Goal: Transaction & Acquisition: Download file/media

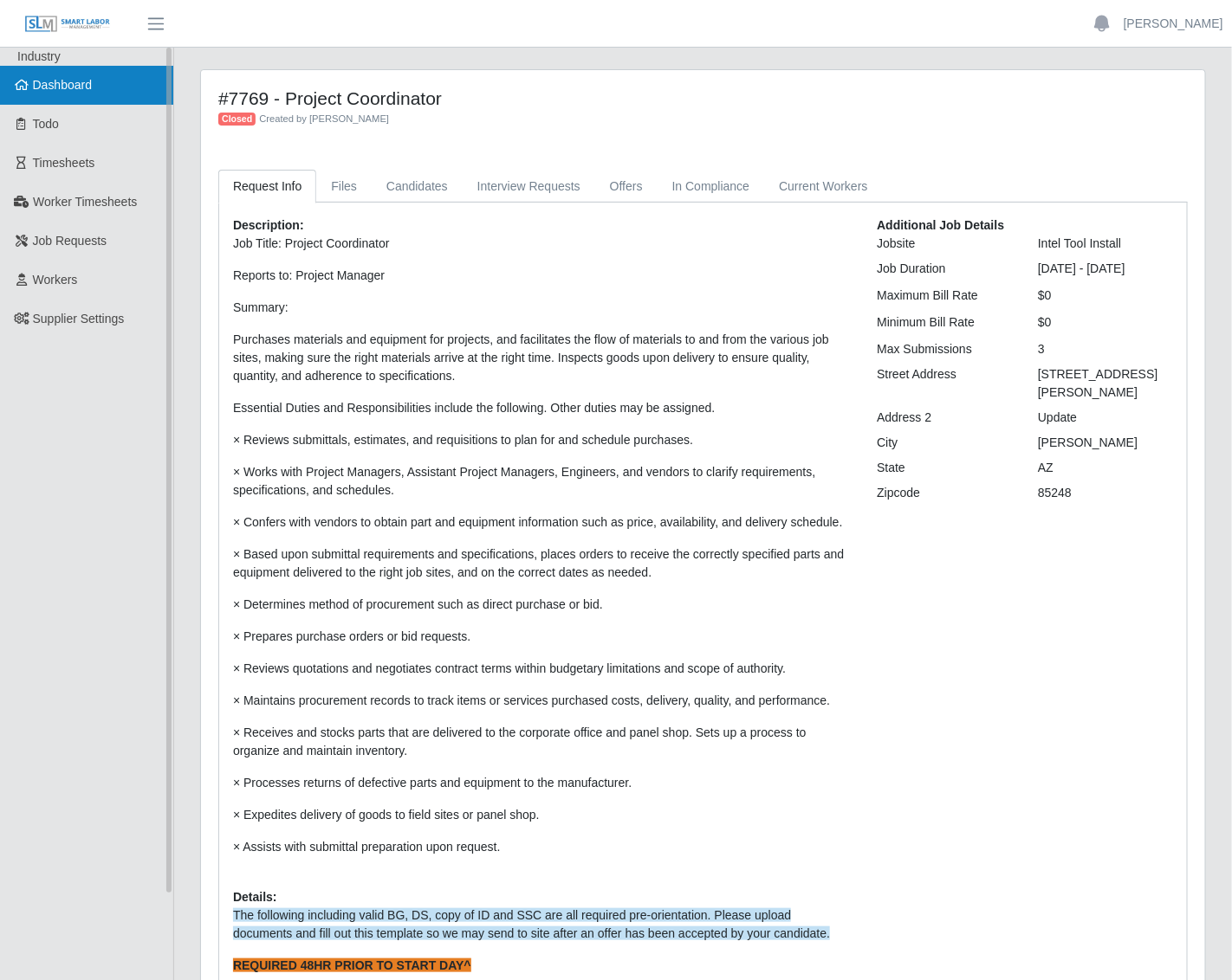
click at [69, 82] on span "Dashboard" at bounding box center [63, 85] width 60 height 13
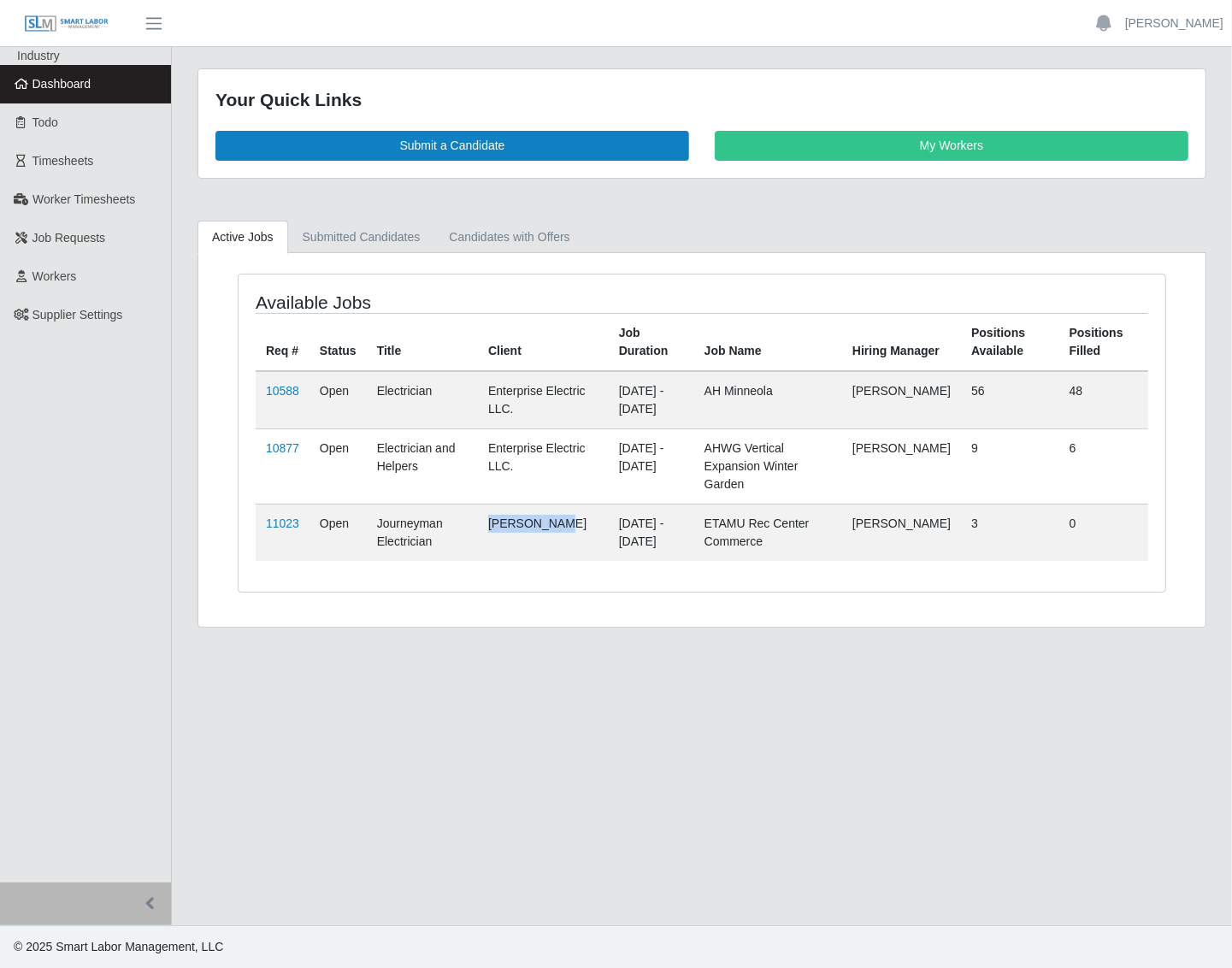
drag, startPoint x: 489, startPoint y: 506, endPoint x: 545, endPoint y: 505, distance: 56.0
click at [545, 505] on td "[PERSON_NAME]" at bounding box center [542, 532] width 130 height 57
drag, startPoint x: 545, startPoint y: 505, endPoint x: 533, endPoint y: 505, distance: 12.0
copy td "[PERSON_NAME]"
click at [826, 621] on main "Your Quick Links Submit a Candidate My Workers Active Jobs Submitted Candidates…" at bounding box center [702, 485] width 1060 height 879
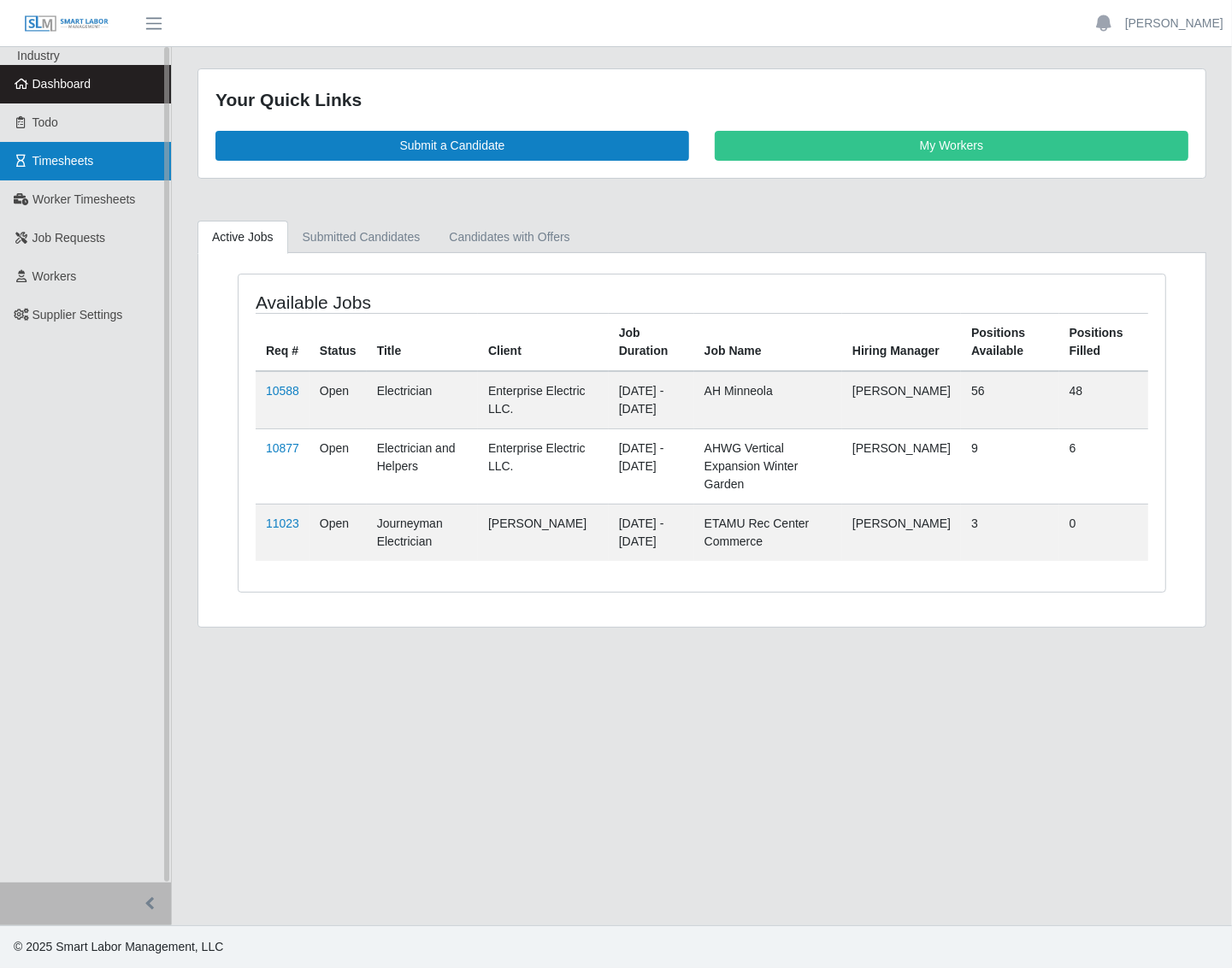
click at [80, 165] on span "Timesheets" at bounding box center [63, 161] width 62 height 13
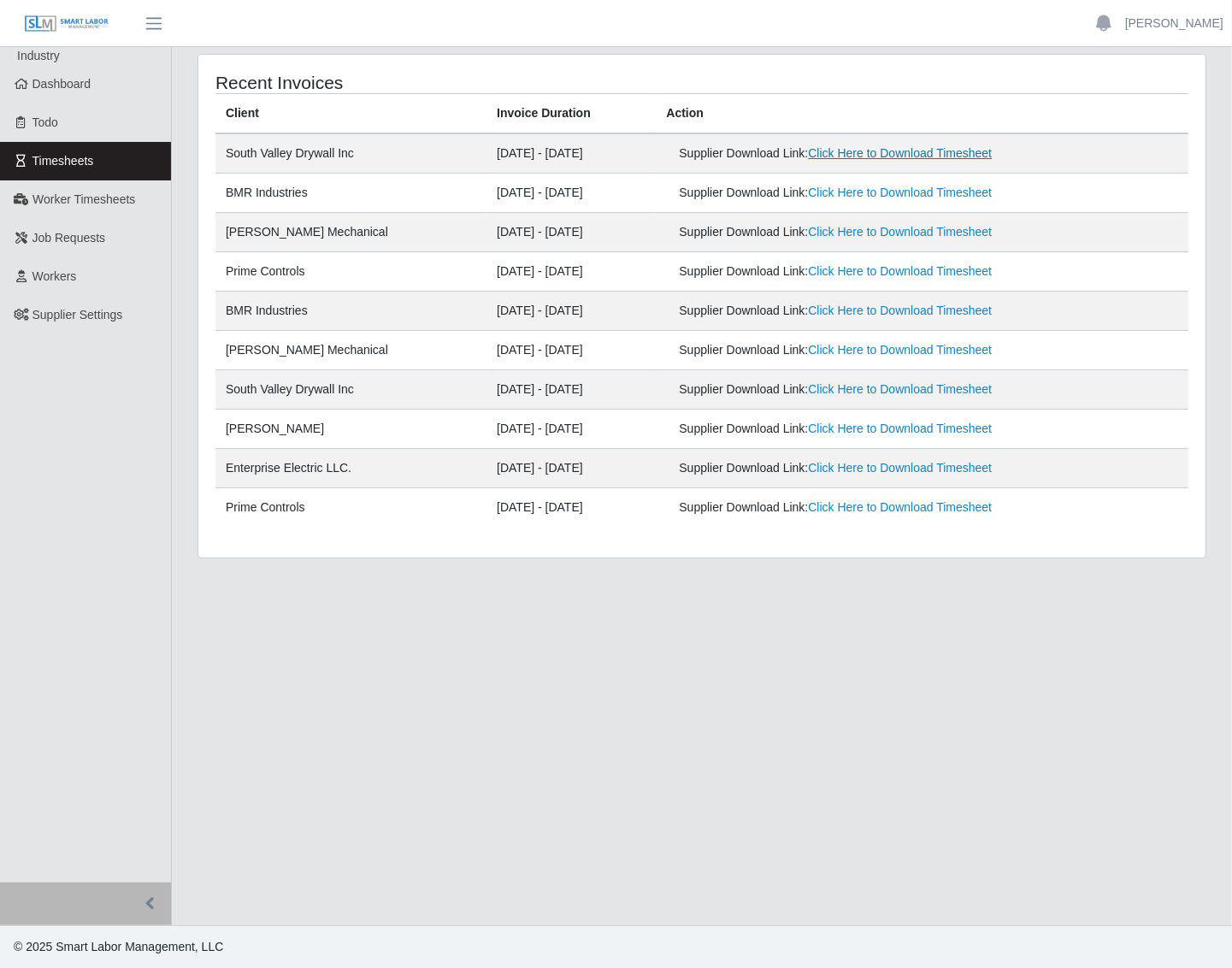
click at [893, 151] on link "Click Here to Download Timesheet" at bounding box center [899, 153] width 184 height 13
click at [882, 199] on link "Click Here to Download Timesheet" at bounding box center [899, 192] width 184 height 13
click at [865, 239] on link "Click Here to Download Timesheet" at bounding box center [899, 231] width 184 height 13
click at [882, 278] on link "Click Here to Download Timesheet" at bounding box center [899, 271] width 184 height 13
click at [112, 89] on link "Dashboard" at bounding box center [86, 84] width 171 height 38
